Goal: Information Seeking & Learning: Learn about a topic

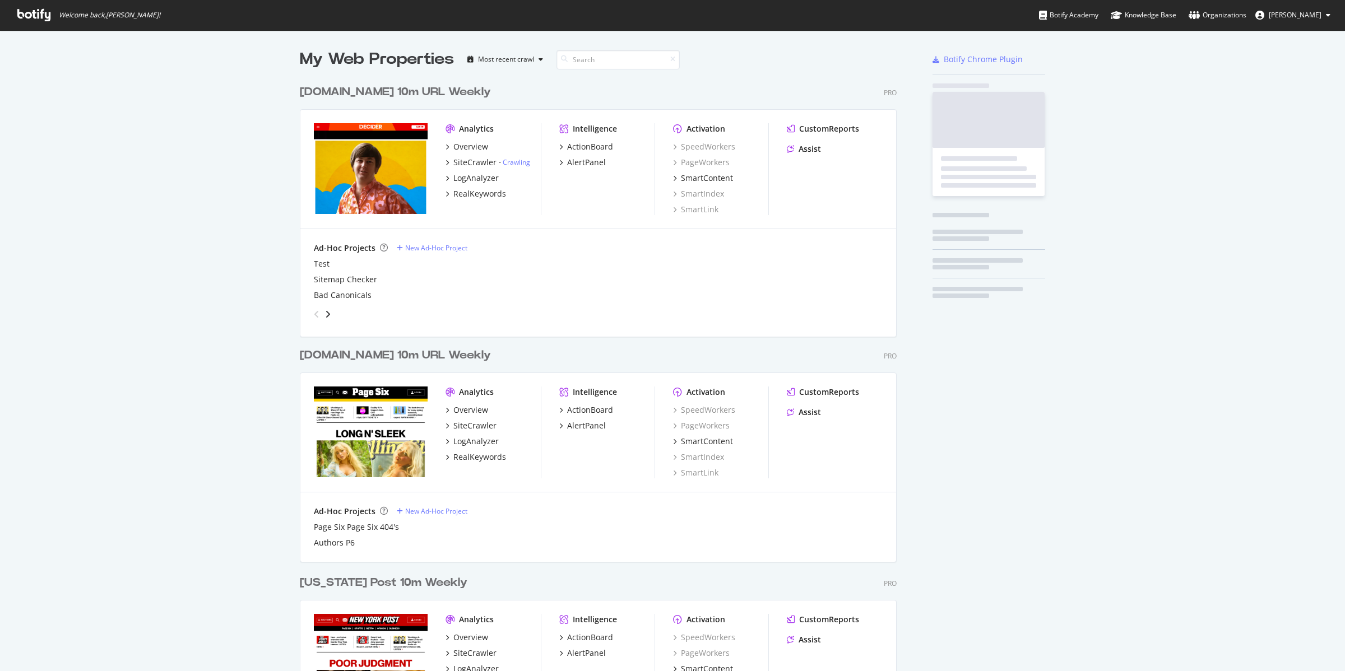
scroll to position [1332, 595]
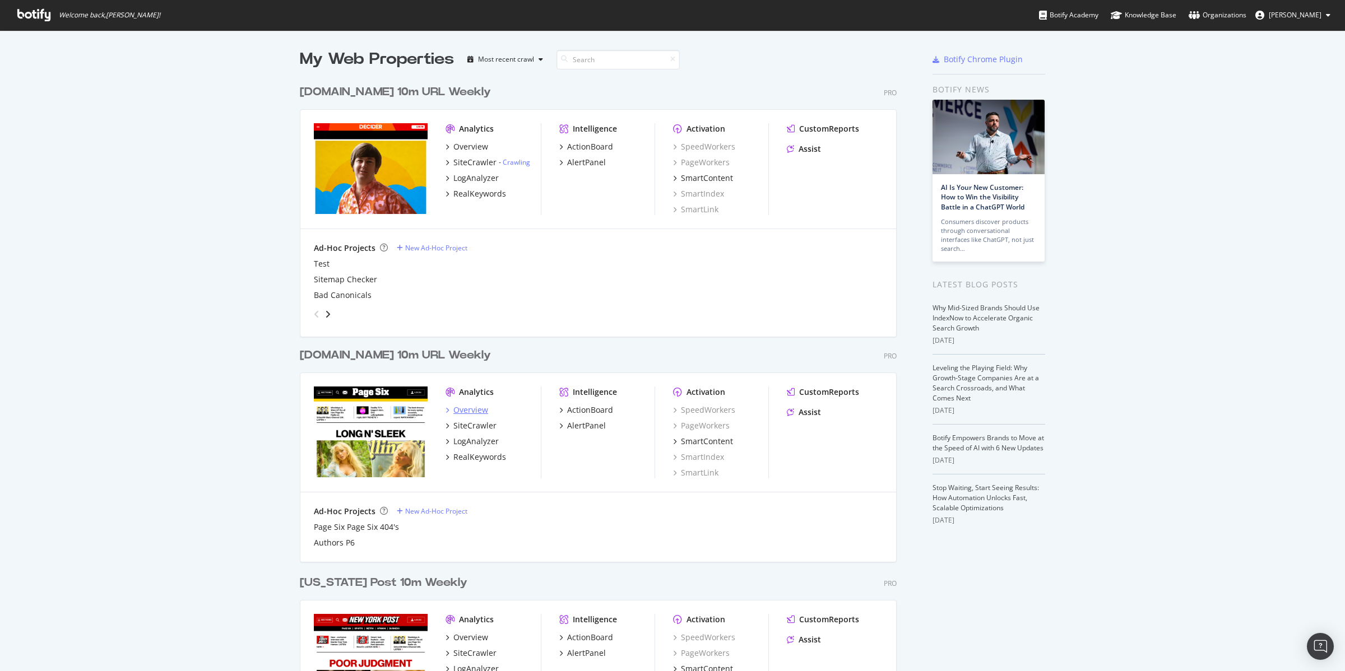
click at [462, 409] on div "Overview" at bounding box center [470, 410] width 35 height 11
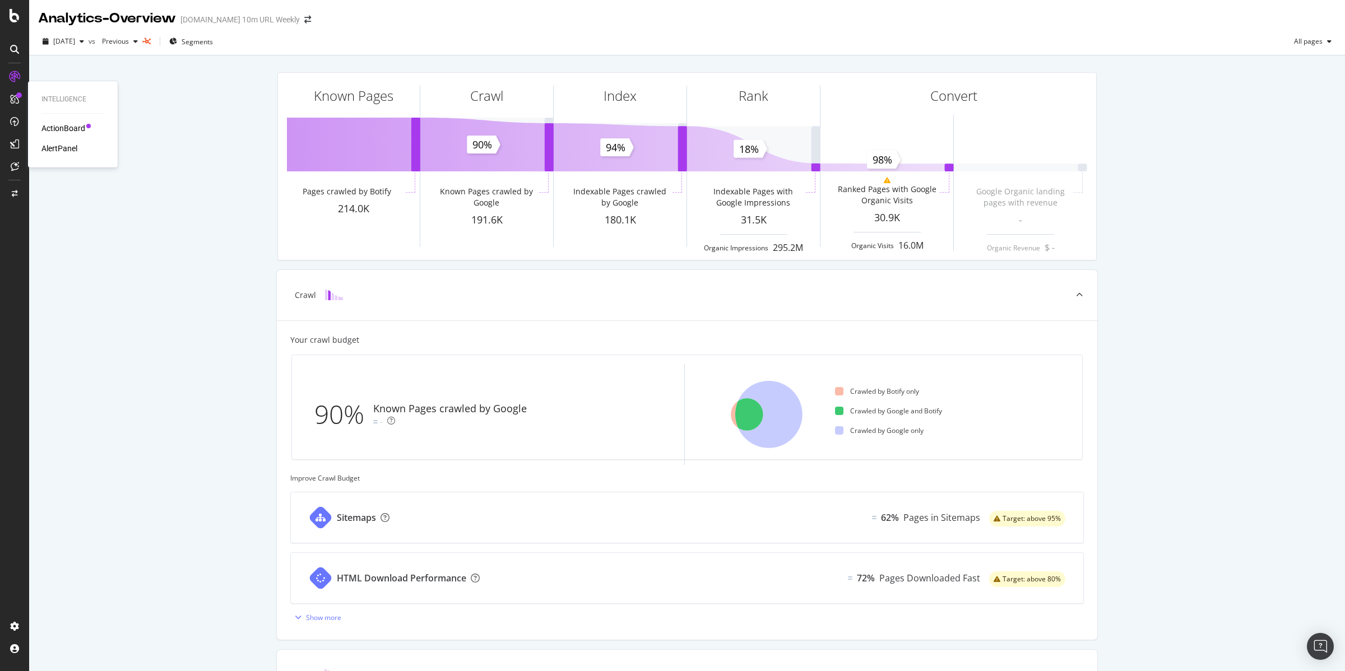
click at [57, 128] on div "ActionBoard" at bounding box center [63, 128] width 44 height 11
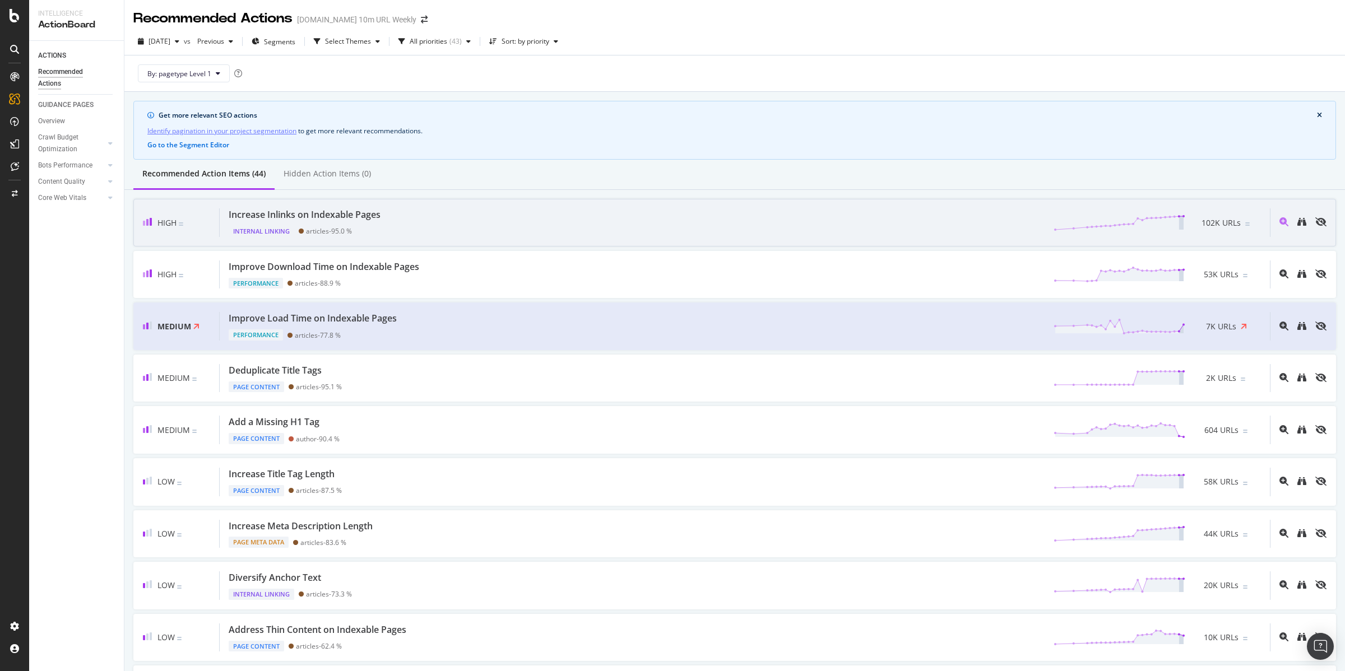
click at [273, 233] on div "Internal Linking" at bounding box center [262, 231] width 66 height 11
